Goal: Task Accomplishment & Management: Complete application form

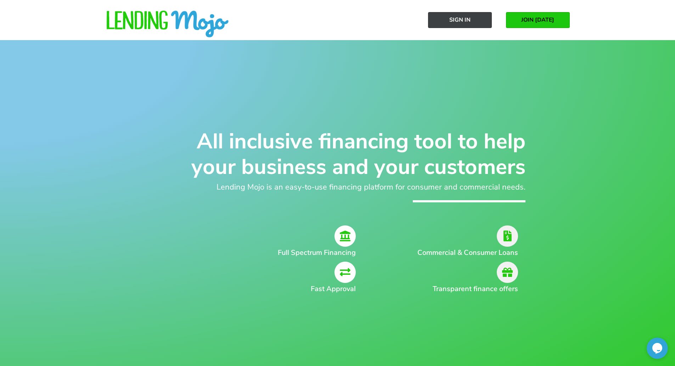
click at [461, 22] on span "Sign In" at bounding box center [460, 20] width 21 height 6
click at [461, 24] on link "Sign In" at bounding box center [460, 20] width 64 height 16
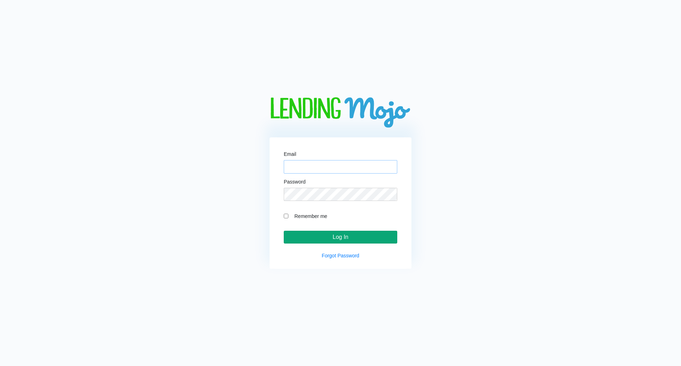
type input "[DOMAIN_NAME][EMAIL_ADDRESS][DOMAIN_NAME]"
click at [330, 237] on input "Log In" at bounding box center [340, 236] width 113 height 13
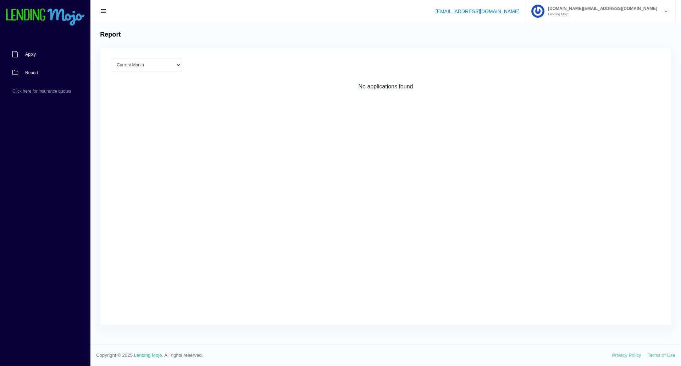
click at [29, 55] on span "Apply" at bounding box center [30, 54] width 11 height 4
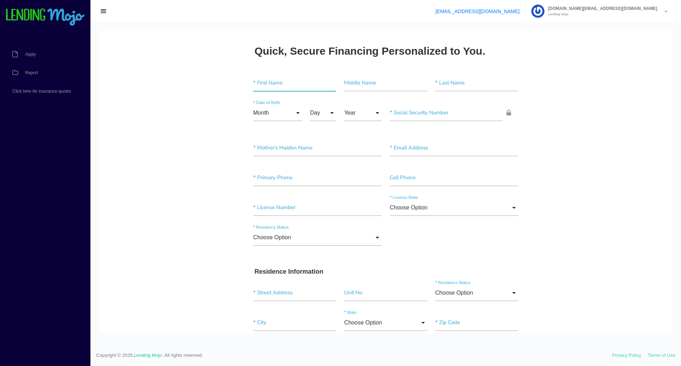
click at [271, 88] on input"] "text" at bounding box center [294, 83] width 83 height 16
type input"] "Richeter"
type input"] "Michael"
type input"] "Bonhomme"
click at [284, 117] on input "Month" at bounding box center [277, 113] width 49 height 16
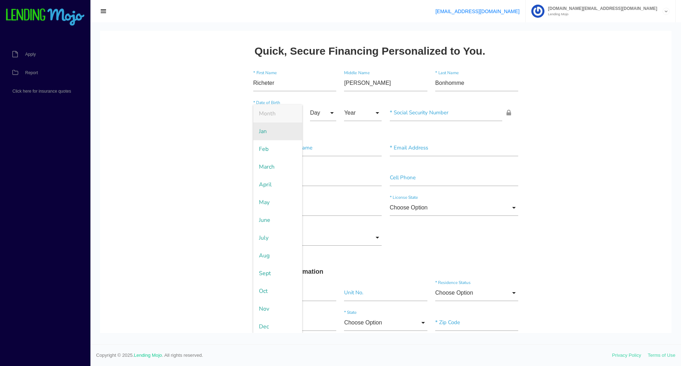
click at [284, 133] on span "Jan" at bounding box center [277, 131] width 49 height 18
type input "Jan"
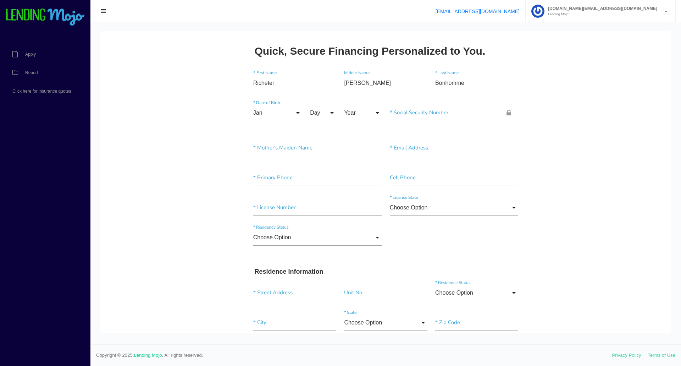
click at [328, 115] on input "Day" at bounding box center [323, 113] width 26 height 16
click at [321, 309] on span "11" at bounding box center [327, 309] width 35 height 18
type input "11"
click at [358, 113] on input "Year" at bounding box center [363, 113] width 38 height 16
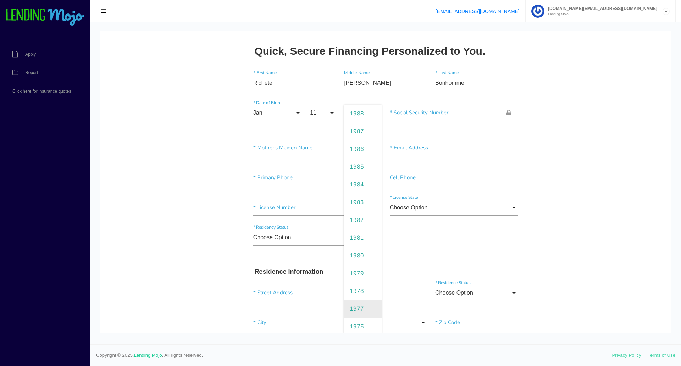
click at [361, 305] on span "1977" at bounding box center [363, 309] width 38 height 18
type input "1977"
click at [285, 148] on input"] "text" at bounding box center [317, 148] width 129 height 16
type input"] "Clarita"
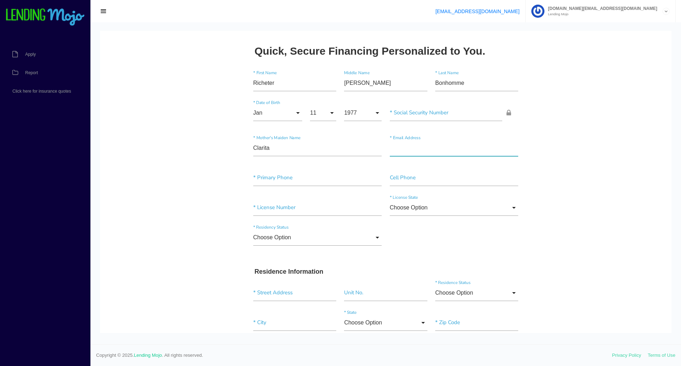
click at [413, 148] on input"] "text" at bounding box center [454, 148] width 129 height 16
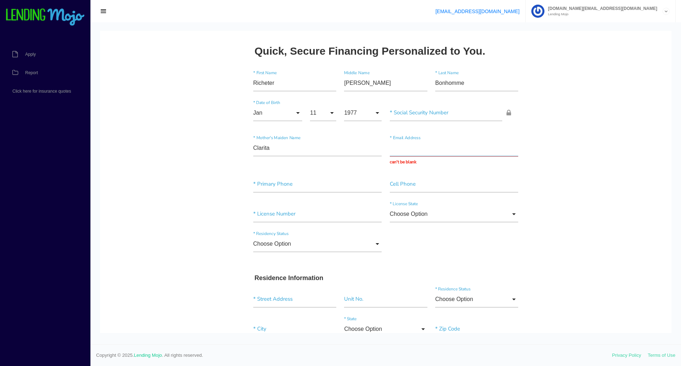
click at [404, 155] on input "text" at bounding box center [454, 148] width 129 height 16
click at [404, 151] on input "text" at bounding box center [454, 148] width 129 height 16
paste input "richeterbon1212@outlook.com"
type input "richeterbon1212@outlook.com"
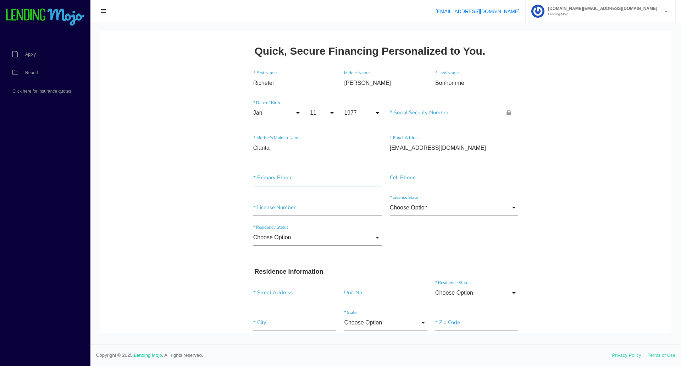
click at [290, 178] on input"] "text" at bounding box center [317, 177] width 129 height 16
type input"] "(917) 941-8019"
click at [285, 177] on input"] "(917) 941-8019" at bounding box center [317, 177] width 129 height 16
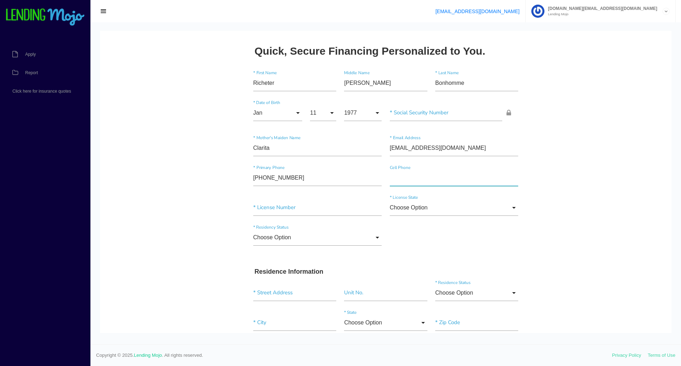
click at [426, 183] on input"] "text" at bounding box center [454, 177] width 129 height 16
paste input"] "(917) 941-8019"
type input"] "(917) 941-8019"
click at [407, 214] on input "Choose Option" at bounding box center [454, 207] width 129 height 16
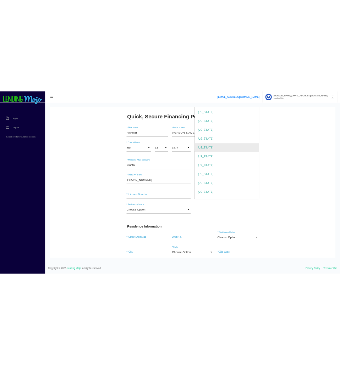
scroll to position [177, 0]
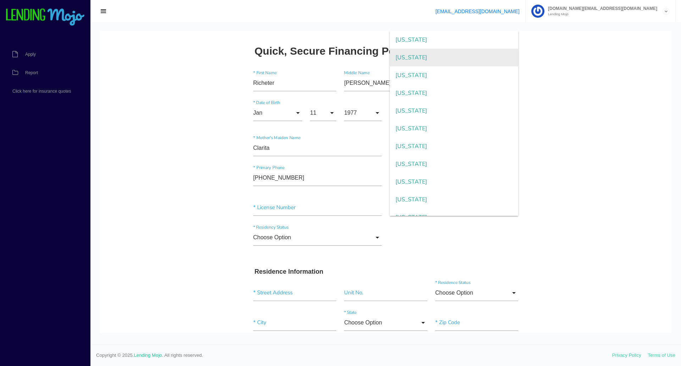
click at [420, 58] on span "Georgia" at bounding box center [454, 58] width 129 height 18
type input "Georgia"
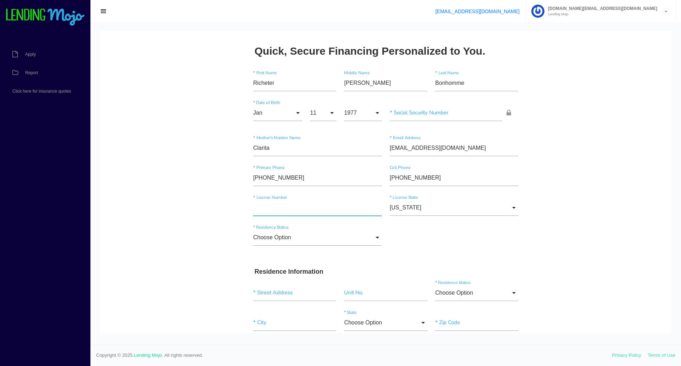
click at [276, 213] on input"] "text" at bounding box center [317, 207] width 129 height 16
type input"] "061128474"
click at [350, 240] on input "Choose Option" at bounding box center [317, 237] width 129 height 16
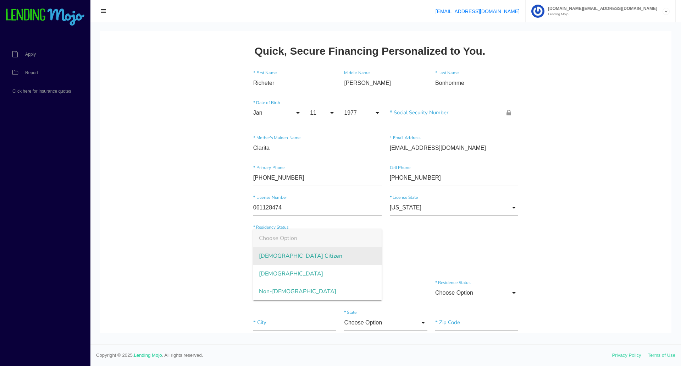
click at [327, 255] on span "US Citizen" at bounding box center [317, 256] width 129 height 18
type input "US Citizen"
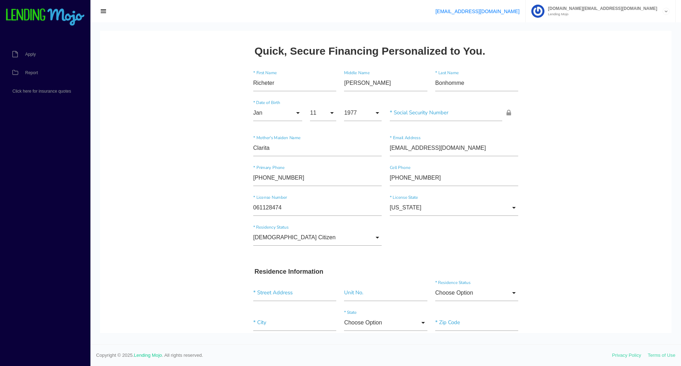
click at [279, 295] on input "text" at bounding box center [294, 292] width 83 height 16
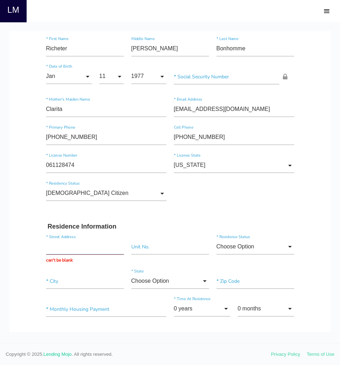
scroll to position [35, 0]
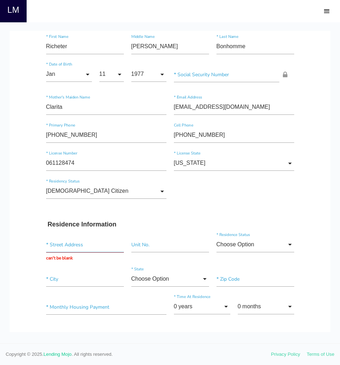
click at [54, 246] on input "text" at bounding box center [85, 244] width 78 height 15
paste input "540 Ocean Ave"
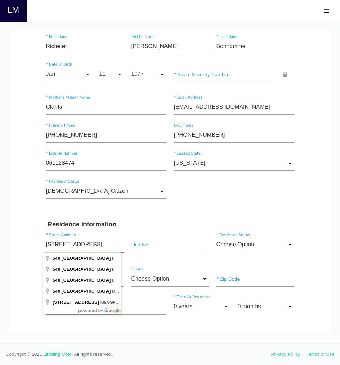
type input "540 Ocean Ave"
click at [137, 247] on input"] "text" at bounding box center [170, 244] width 78 height 15
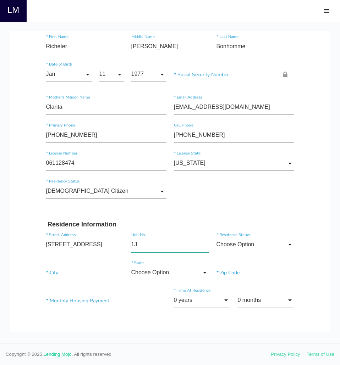
type input"] "1J"
click at [243, 236] on div "540 Ocean Ave * Street Address 1J Unit No. Choose Option Choose Option Own Leas…" at bounding box center [169, 246] width 255 height 28
click at [240, 241] on input "Choose Option" at bounding box center [255, 244] width 78 height 15
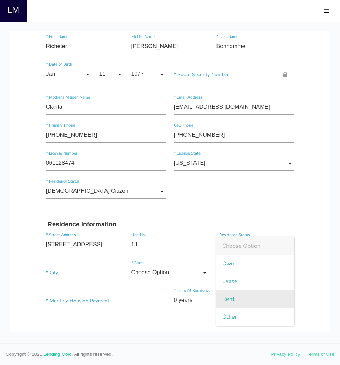
click at [239, 293] on span "Rent" at bounding box center [255, 299] width 78 height 18
type input "Rent"
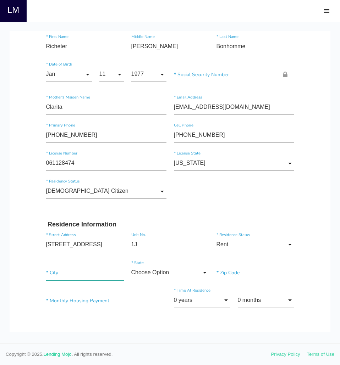
click at [69, 273] on input"] "text" at bounding box center [85, 272] width 78 height 15
type input"] "Brooklyn"
click at [156, 276] on input "Choose Option" at bounding box center [170, 272] width 78 height 15
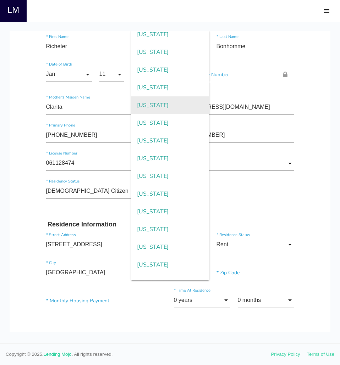
scroll to position [599, 0]
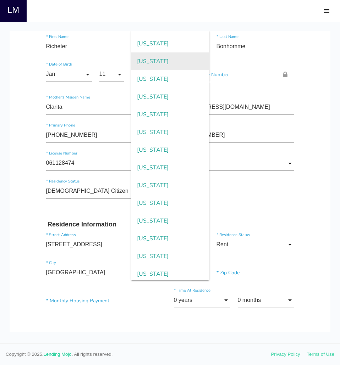
click at [166, 63] on span "New York" at bounding box center [170, 61] width 78 height 18
type input "New York"
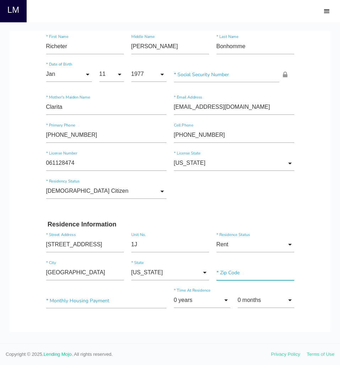
click at [242, 272] on input"] "text" at bounding box center [255, 272] width 78 height 15
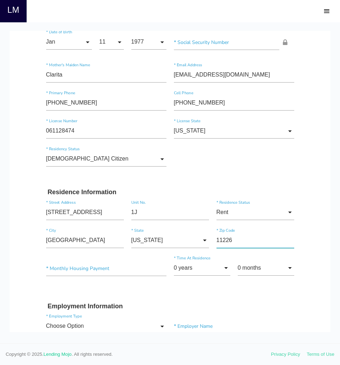
scroll to position [71, 0]
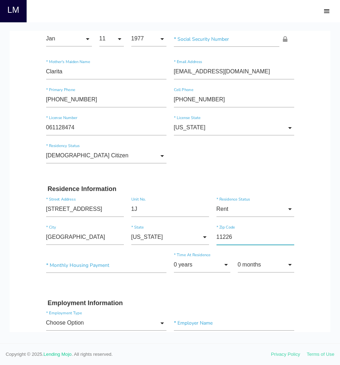
type input"] "11226"
click at [98, 264] on input"] "text" at bounding box center [106, 265] width 120 height 15
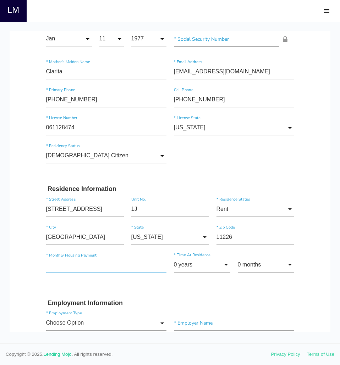
click at [77, 263] on input"] "text" at bounding box center [106, 265] width 120 height 15
type input"] "$1,500.00"
click at [193, 265] on input "0 years" at bounding box center [202, 264] width 56 height 15
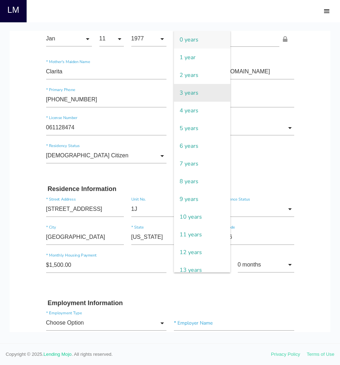
click at [198, 89] on span "3 years" at bounding box center [202, 93] width 56 height 18
type input "3 years"
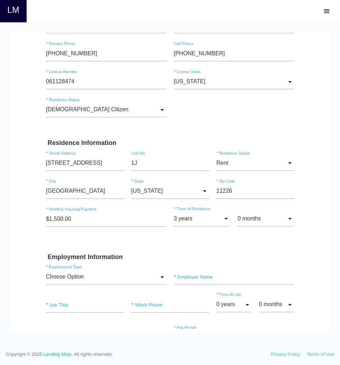
scroll to position [142, 0]
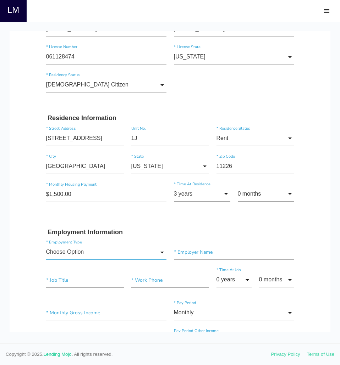
click at [99, 251] on input "Choose Option" at bounding box center [106, 252] width 120 height 15
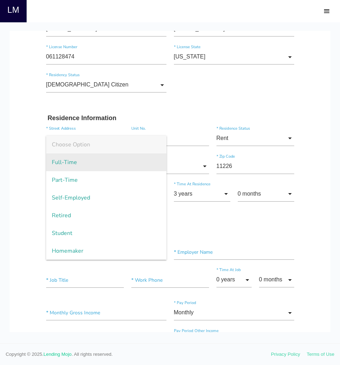
click at [95, 164] on span "Full-Time" at bounding box center [106, 163] width 120 height 18
type input "Full-Time"
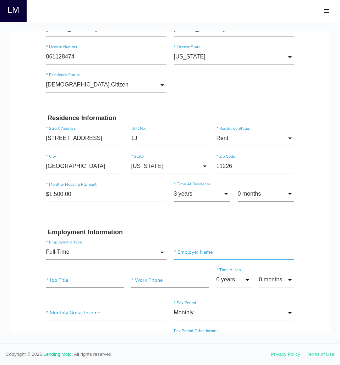
click at [198, 253] on input"] "text" at bounding box center [234, 252] width 120 height 15
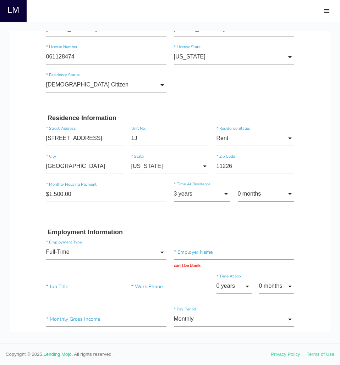
click at [177, 249] on input "text" at bounding box center [234, 252] width 120 height 15
paste input "Essential Wine & Liquor Corp DBA Mike's Wine & Liquor"
drag, startPoint x: 259, startPoint y: 254, endPoint x: 317, endPoint y: 255, distance: 58.5
click at [317, 255] on body "Quick, Secure Financing Personalized to You. Richeter * First Name Michael Midd…" at bounding box center [170, 345] width 321 height 912
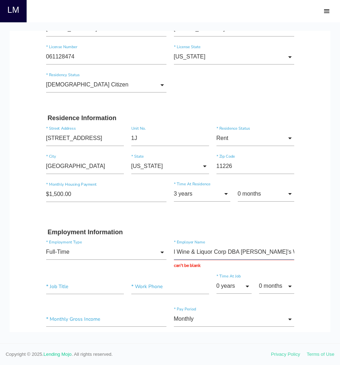
type input "Essential Wine & Liquor Corp DBA Mike's Wine & Liquor"
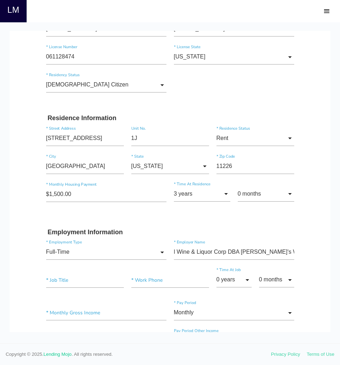
click at [317, 255] on body "Quick, Secure Financing Personalized to You. Richeter * First Name Michael Midd…" at bounding box center [170, 342] width 321 height 906
click at [62, 283] on input"] "text" at bounding box center [85, 280] width 78 height 15
type input"] "Supervisor"
click at [148, 286] on input"] "text" at bounding box center [170, 280] width 78 height 15
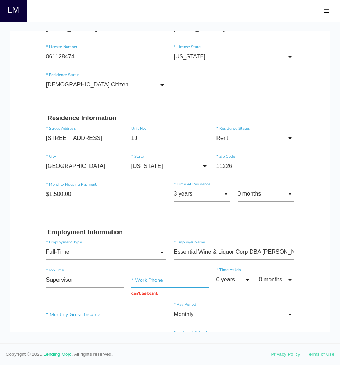
click at [140, 274] on input "text" at bounding box center [170, 280] width 78 height 15
paste input "(347) 932-6905"
type input "(347) 932-6905"
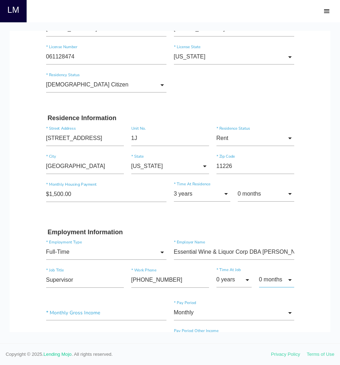
click at [264, 282] on input "0 months" at bounding box center [276, 279] width 35 height 15
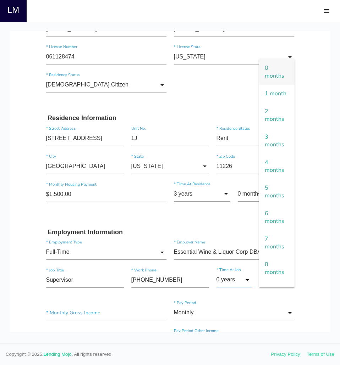
click at [243, 282] on input "0 years" at bounding box center [233, 279] width 35 height 15
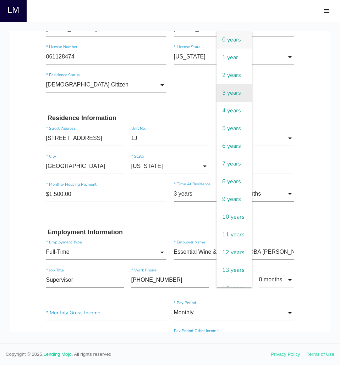
click at [229, 94] on span "3 years" at bounding box center [233, 93] width 35 height 18
type input "3 years"
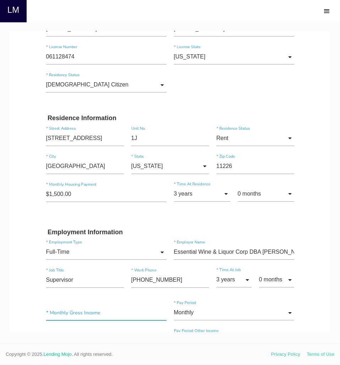
click at [98, 316] on input"] "text" at bounding box center [106, 312] width 120 height 15
type input"] "$10,000.00"
click at [162, 330] on div "Other Income Choose Option Choose Option Annually Monthly Weekly Choose Option …" at bounding box center [169, 349] width 255 height 43
click at [232, 315] on input "Monthly" at bounding box center [234, 312] width 120 height 15
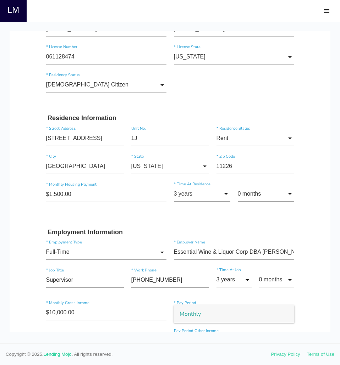
click at [232, 315] on span "Monthly" at bounding box center [234, 314] width 120 height 18
click at [143, 327] on div "$10,000.00 * Monthly Gross Income Monthly Monthly Monthly * Pay Period" at bounding box center [169, 314] width 255 height 28
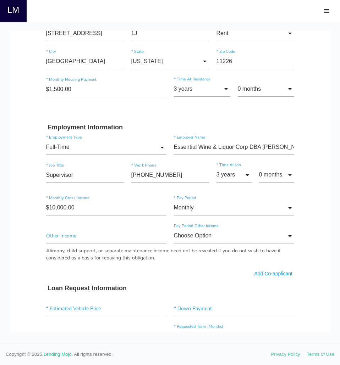
scroll to position [248, 0]
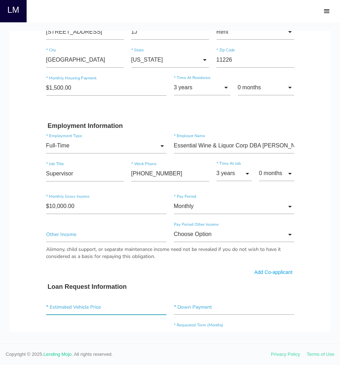
click at [99, 308] on input"] "text" at bounding box center [106, 307] width 120 height 15
type input"] "$50,000.00"
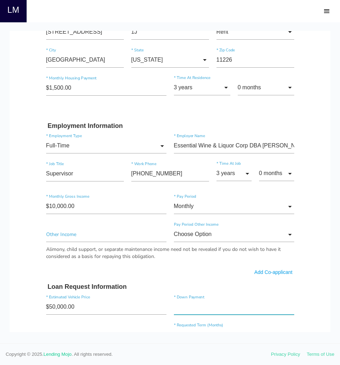
click at [224, 310] on input"] "text" at bounding box center [234, 307] width 120 height 15
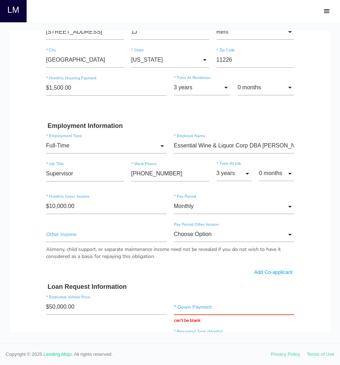
click at [194, 283] on form "Richeter * First Name Michael Middle Name Bonhomme * Last Name Jan Month Jan Fe…" at bounding box center [169, 241] width 255 height 849
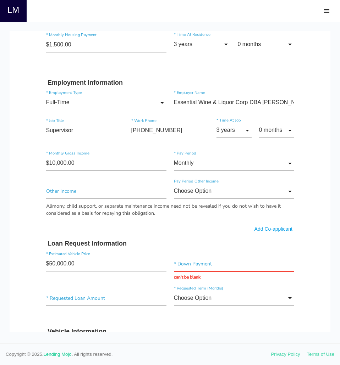
scroll to position [319, 0]
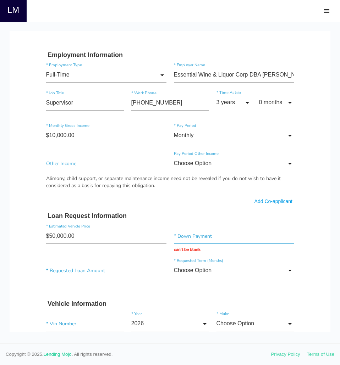
click at [198, 240] on input "text" at bounding box center [234, 236] width 120 height 15
type input "$0.00"
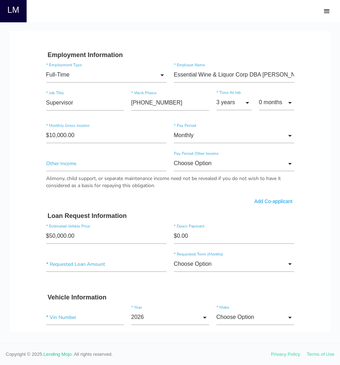
click at [173, 296] on form "Richeter * First Name Michael Middle Name Bonhomme * Last Name Jan Month Jan Fe…" at bounding box center [169, 167] width 255 height 843
click at [92, 265] on input"] "text" at bounding box center [106, 264] width 120 height 15
type input"] "$50,000.00"
click at [187, 293] on form "Richeter * First Name Michael Middle Name Bonhomme * Last Name Jan Month Jan Fe…" at bounding box center [169, 167] width 255 height 843
click at [202, 269] on input "Choose Option" at bounding box center [234, 264] width 120 height 15
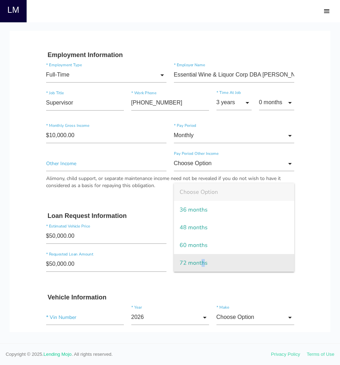
click at [199, 261] on span "72 months" at bounding box center [234, 263] width 120 height 18
type input "72 months"
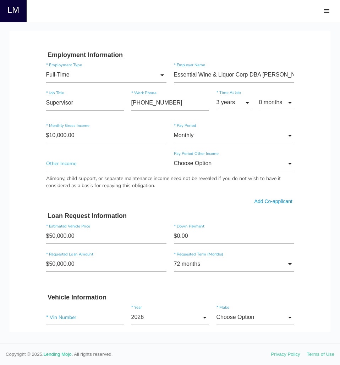
click at [187, 280] on form "Richeter * First Name Michael Middle Name Bonhomme * Last Name Jan Month Jan Fe…" at bounding box center [169, 167] width 255 height 843
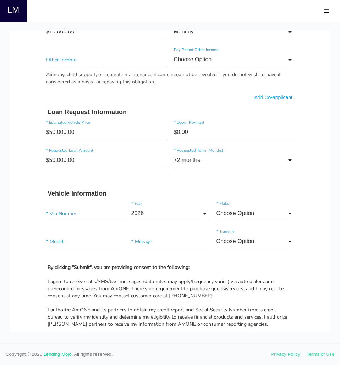
scroll to position [426, 0]
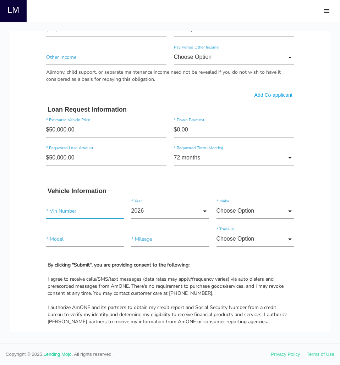
click at [84, 213] on input"] "text" at bounding box center [85, 211] width 78 height 15
type input"] "4jgdm4eb8pa002957"
click at [159, 214] on input "2026" at bounding box center [170, 211] width 78 height 15
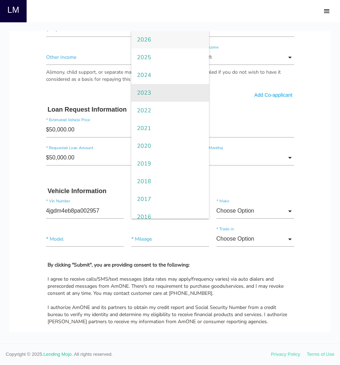
click at [158, 90] on span "2023" at bounding box center [170, 93] width 78 height 18
type input "2023"
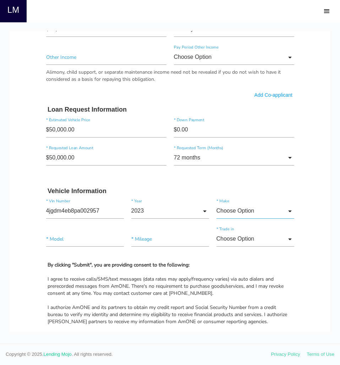
click at [234, 210] on input "Choose Option" at bounding box center [255, 211] width 78 height 15
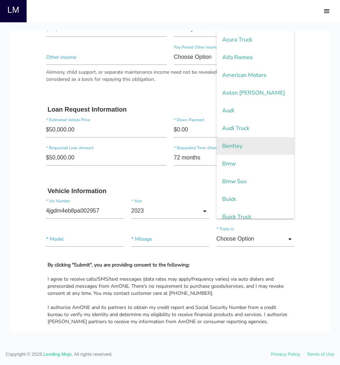
scroll to position [908, 0]
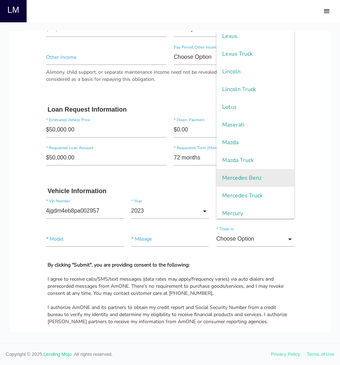
click at [255, 176] on span "Mercedes Benz" at bounding box center [255, 178] width 78 height 18
type input "Mercedes Benz"
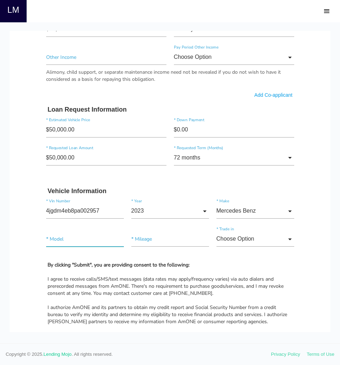
click at [89, 241] on input"] "text" at bounding box center [85, 239] width 78 height 15
click at [86, 213] on input"] "4jgdm4eb8pa002957" at bounding box center [85, 211] width 78 height 15
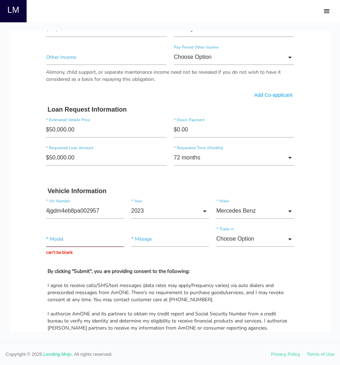
click at [54, 240] on input "text" at bounding box center [85, 239] width 78 height 15
type input "EQS"
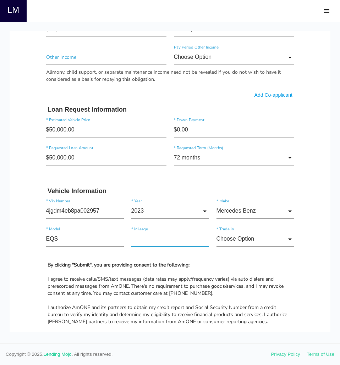
click at [151, 242] on input"] "text" at bounding box center [170, 239] width 78 height 15
type input"] "81,948"
click at [257, 243] on input "Choose Option" at bounding box center [255, 239] width 78 height 15
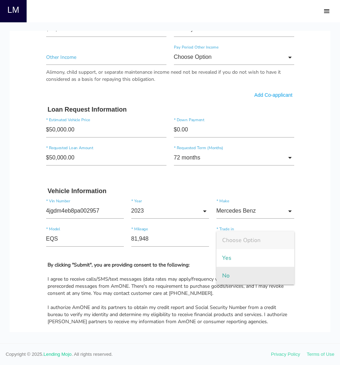
click at [245, 272] on span "No" at bounding box center [255, 276] width 78 height 18
type input "No"
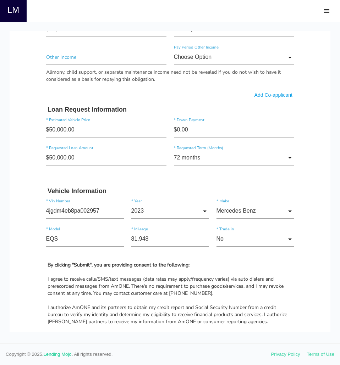
click at [191, 270] on div "By clicking "Submit", you are providing consent to the following: I agree to re…" at bounding box center [169, 318] width 255 height 113
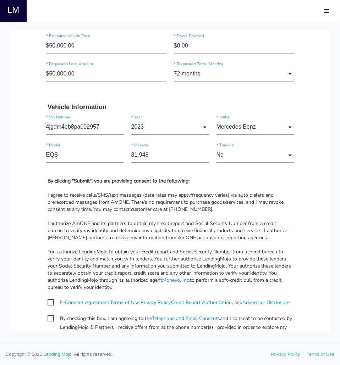
scroll to position [532, 0]
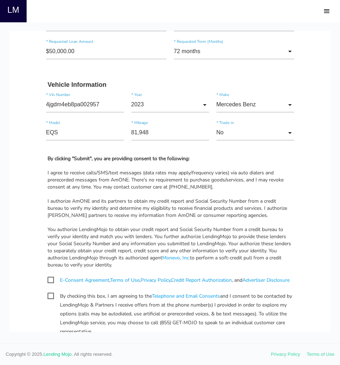
click at [48, 283] on span "E-Consent Agreement , Terms of Use , Privacy Policy , Credit Report Authorizati…" at bounding box center [169, 280] width 242 height 9
checkbox input "true"
click at [48, 301] on span "By checking this box, I am agreeing to the Telephone and Email Consents and I c…" at bounding box center [170, 296] width 245 height 9
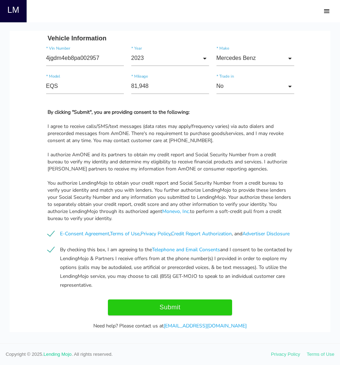
scroll to position [603, 0]
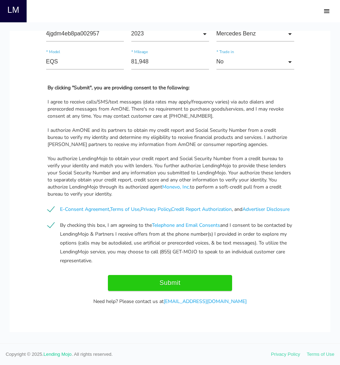
click at [51, 230] on span "By checking this box, I am agreeing to the Telephone and Email Consents and I c…" at bounding box center [170, 225] width 245 height 9
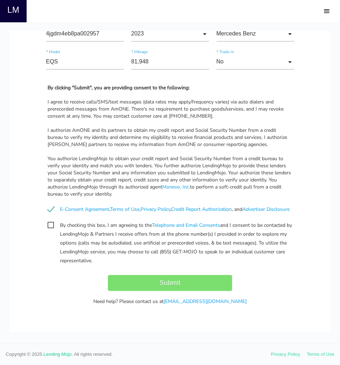
click at [177, 291] on div "Submit" at bounding box center [169, 283] width 255 height 16
click at [49, 230] on span "By checking this box, I am agreeing to the Telephone and Email Consents and I c…" at bounding box center [170, 225] width 245 height 9
checkbox input "true"
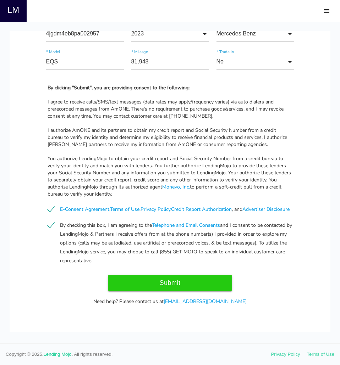
click at [171, 291] on input "Submit" at bounding box center [170, 283] width 124 height 16
type input "Submit"
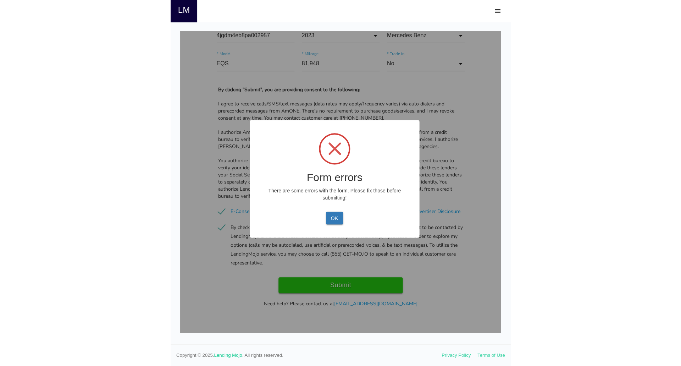
scroll to position [605, 0]
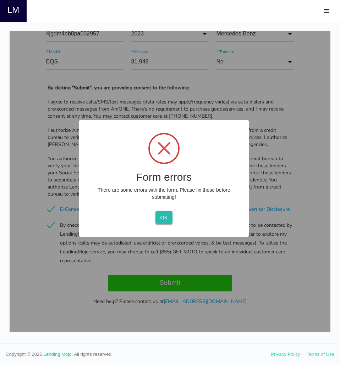
click at [156, 217] on button "OK" at bounding box center [163, 217] width 17 height 13
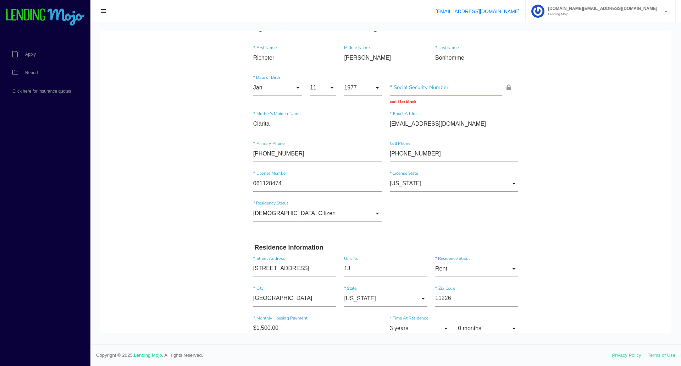
scroll to position [0, 0]
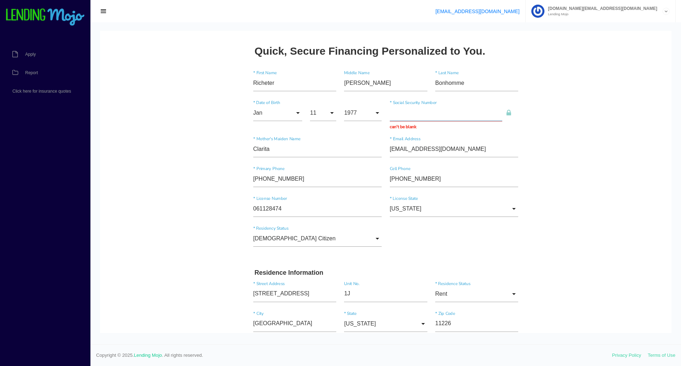
click at [405, 116] on input "text" at bounding box center [446, 113] width 113 height 16
click at [390, 113] on input "text" at bounding box center [446, 113] width 113 height 16
type input "069-82-0112"
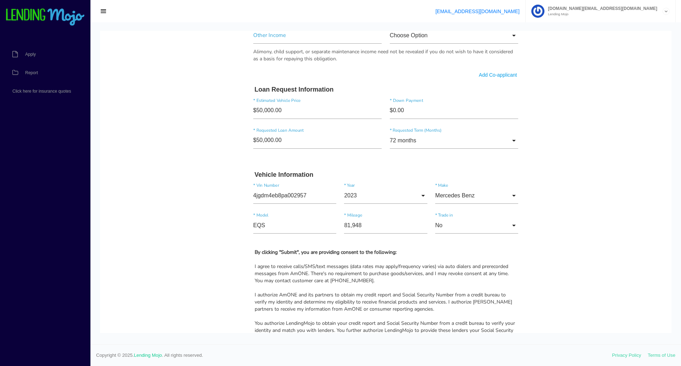
scroll to position [638, 0]
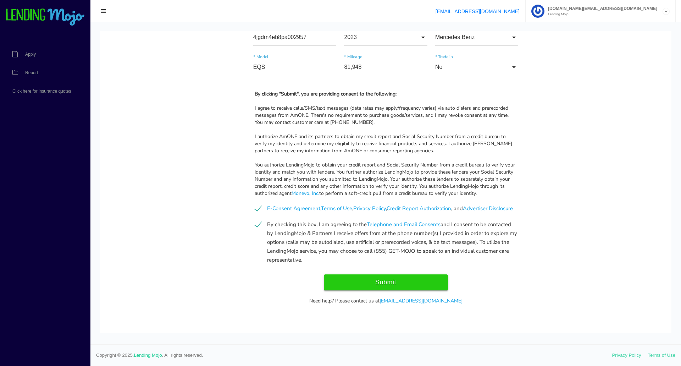
click at [379, 283] on input "Submit" at bounding box center [386, 282] width 124 height 16
type input "Submitting..."
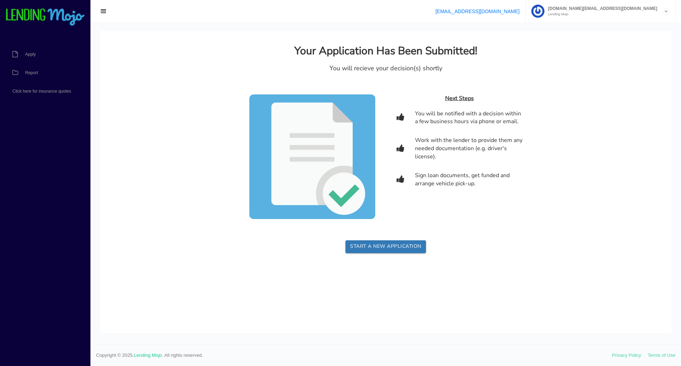
scroll to position [0, 0]
click at [400, 245] on link "Start a new application" at bounding box center [385, 246] width 80 height 13
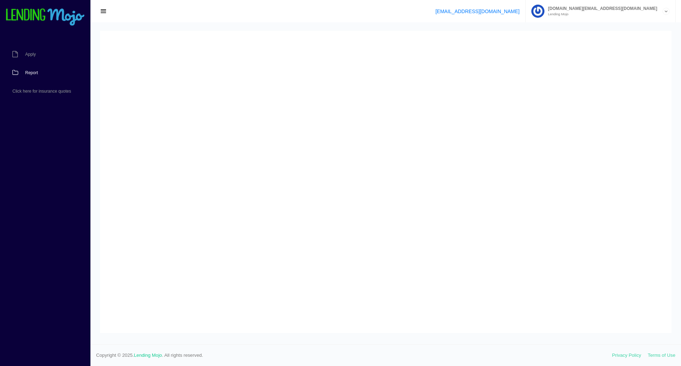
click at [43, 72] on link "Report" at bounding box center [41, 72] width 83 height 18
